Goal: Information Seeking & Learning: Learn about a topic

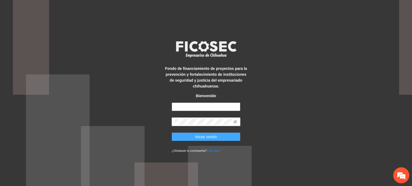
type input "**********"
click at [212, 137] on span "Iniciar sesión" at bounding box center [206, 137] width 22 height 6
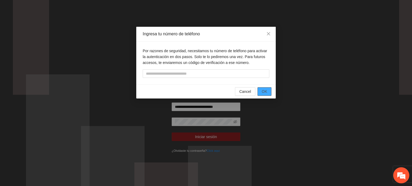
click at [263, 92] on span "OK" at bounding box center [264, 92] width 5 height 6
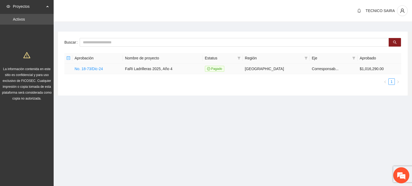
click at [88, 71] on td "No. 18-73/Dic-24" at bounding box center [97, 69] width 50 height 11
click at [98, 69] on link "No. 18-73/Dic-24" at bounding box center [89, 69] width 28 height 4
click at [98, 68] on link "No. 18-73/Dic-24" at bounding box center [89, 69] width 28 height 4
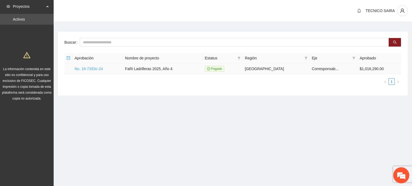
click at [98, 68] on link "No. 18-73/Dic-24" at bounding box center [89, 69] width 28 height 4
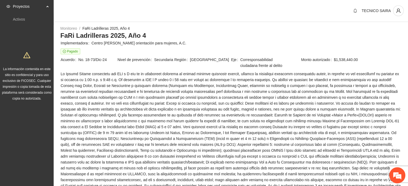
click at [366, 13] on span "TECNICO SAIRA" at bounding box center [375, 11] width 29 height 4
click at [397, 12] on icon "user" at bounding box center [398, 11] width 4 height 4
click at [324, 28] on div "Monitoreo / FaRi Ladrilleras 2025, Año 4 /" at bounding box center [230, 28] width 341 height 6
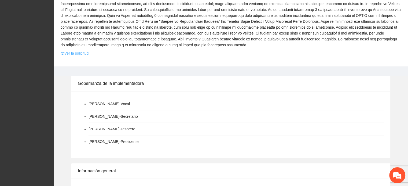
click at [83, 50] on link "Ver la solicitud" at bounding box center [75, 53] width 28 height 6
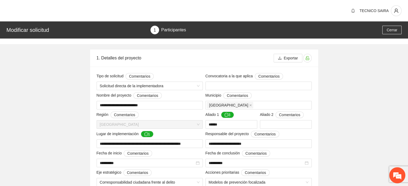
click at [170, 32] on div "Participantes" at bounding box center [173, 30] width 25 height 9
click at [395, 13] on icon "user" at bounding box center [395, 10] width 5 height 5
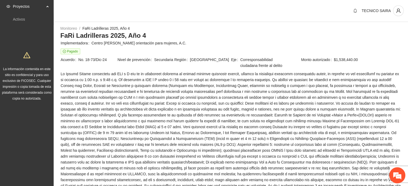
click at [46, 6] on div "Proyectos" at bounding box center [27, 6] width 54 height 11
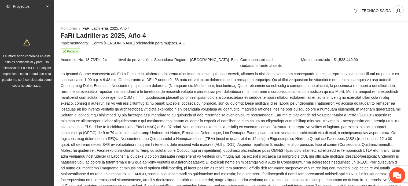
click at [46, 6] on div "Proyectos" at bounding box center [27, 6] width 54 height 11
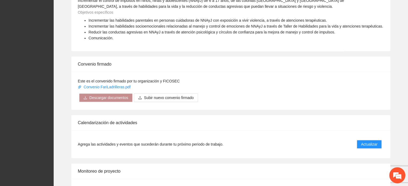
scroll to position [415, 0]
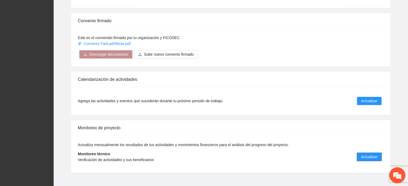
click at [364, 154] on span "Actualizar" at bounding box center [369, 157] width 16 height 6
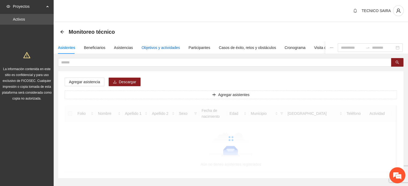
click at [169, 47] on div "Objetivos y actividades" at bounding box center [161, 48] width 38 height 6
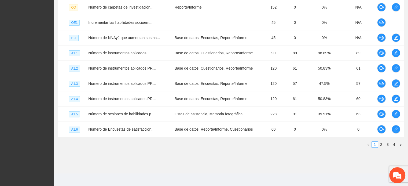
scroll to position [161, 0]
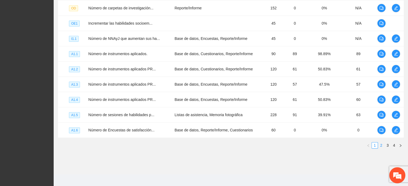
click at [380, 144] on link "2" at bounding box center [381, 146] width 6 height 6
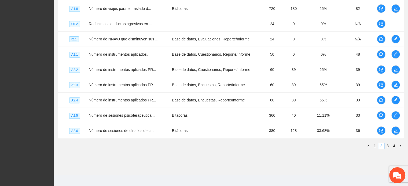
scroll to position [163, 0]
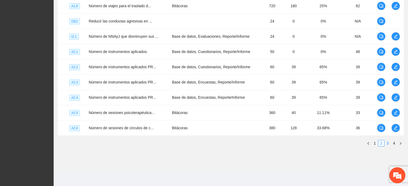
click at [385, 143] on link "3" at bounding box center [387, 143] width 6 height 6
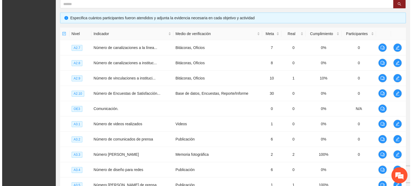
scroll to position [105, 0]
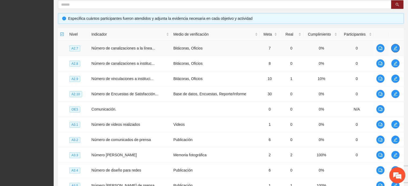
click at [394, 49] on icon "edit" at bounding box center [395, 48] width 4 height 4
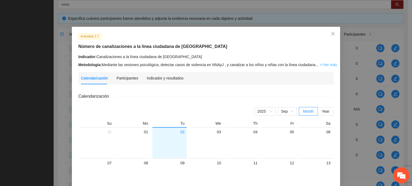
click at [321, 65] on link "Ver más" at bounding box center [327, 65] width 17 height 4
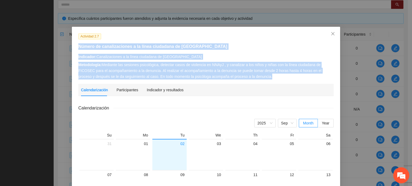
drag, startPoint x: 76, startPoint y: 46, endPoint x: 252, endPoint y: 79, distance: 179.7
click at [252, 79] on div "Actividad 2.7 Número de canalizaciones a la línea ciudadana de FICOSEC Indicado…" at bounding box center [205, 56] width 259 height 46
copy div "Número de canalizaciones a la línea ciudadana de FICOSEC Indicador: Canalizacio…"
